Goal: Find specific page/section: Find specific page/section

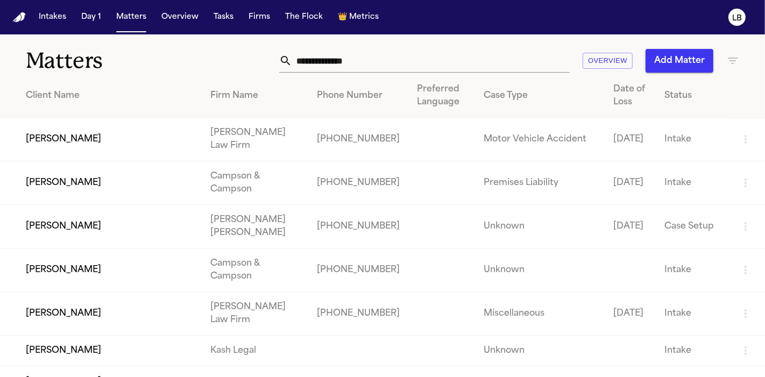
click at [359, 64] on input "text" at bounding box center [431, 61] width 278 height 24
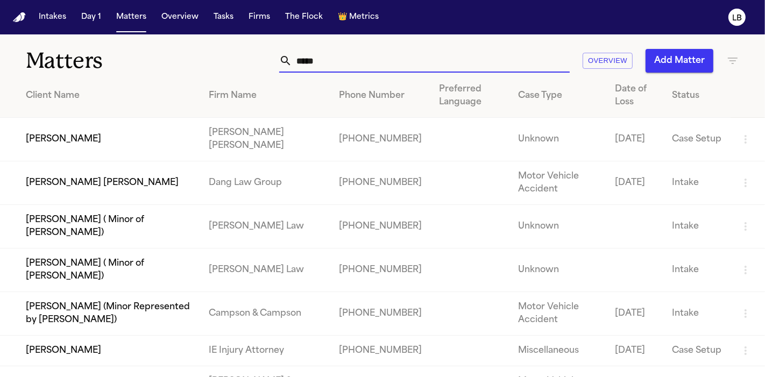
type input "*****"
click at [61, 138] on td "[PERSON_NAME]" at bounding box center [100, 140] width 200 height 44
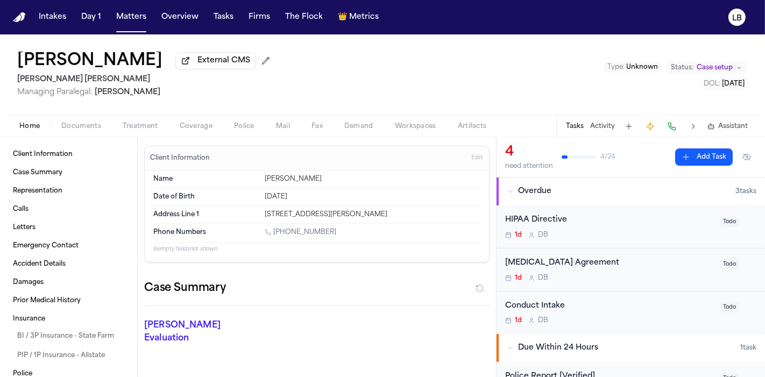
click at [67, 132] on span "button" at bounding box center [81, 132] width 53 height 1
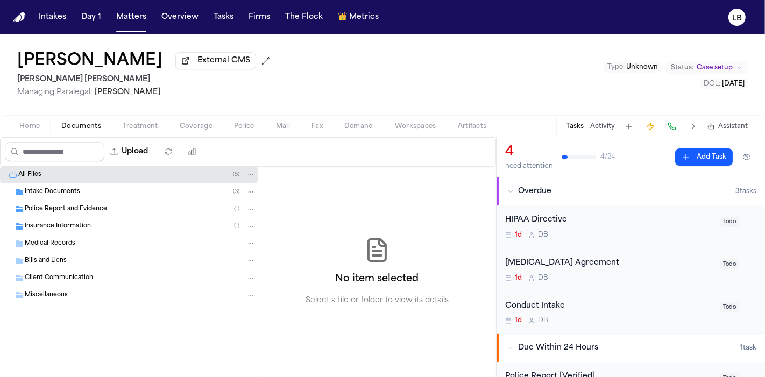
click at [64, 208] on span "Police Report and Evidence" at bounding box center [66, 209] width 82 height 9
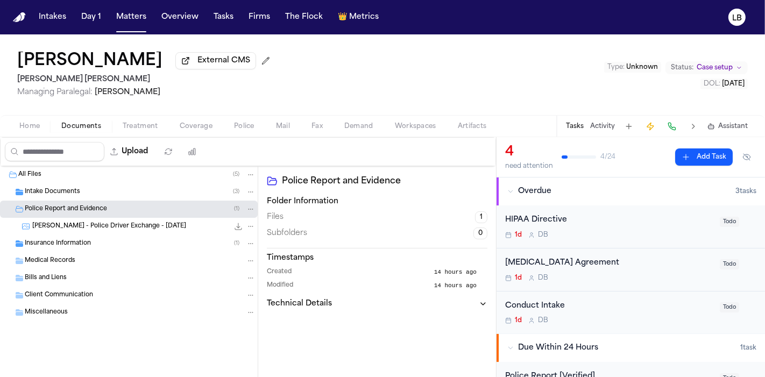
click at [81, 222] on span "[PERSON_NAME] - Police Driver Exchange - [DATE]" at bounding box center [109, 226] width 154 height 9
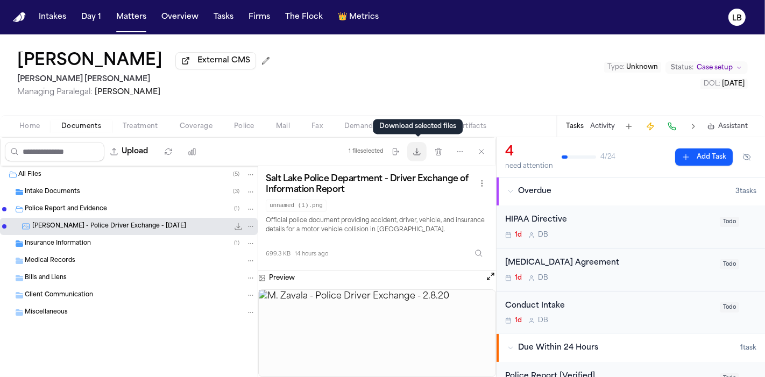
click at [421, 152] on icon "button" at bounding box center [417, 151] width 9 height 9
